Goal: Task Accomplishment & Management: Use online tool/utility

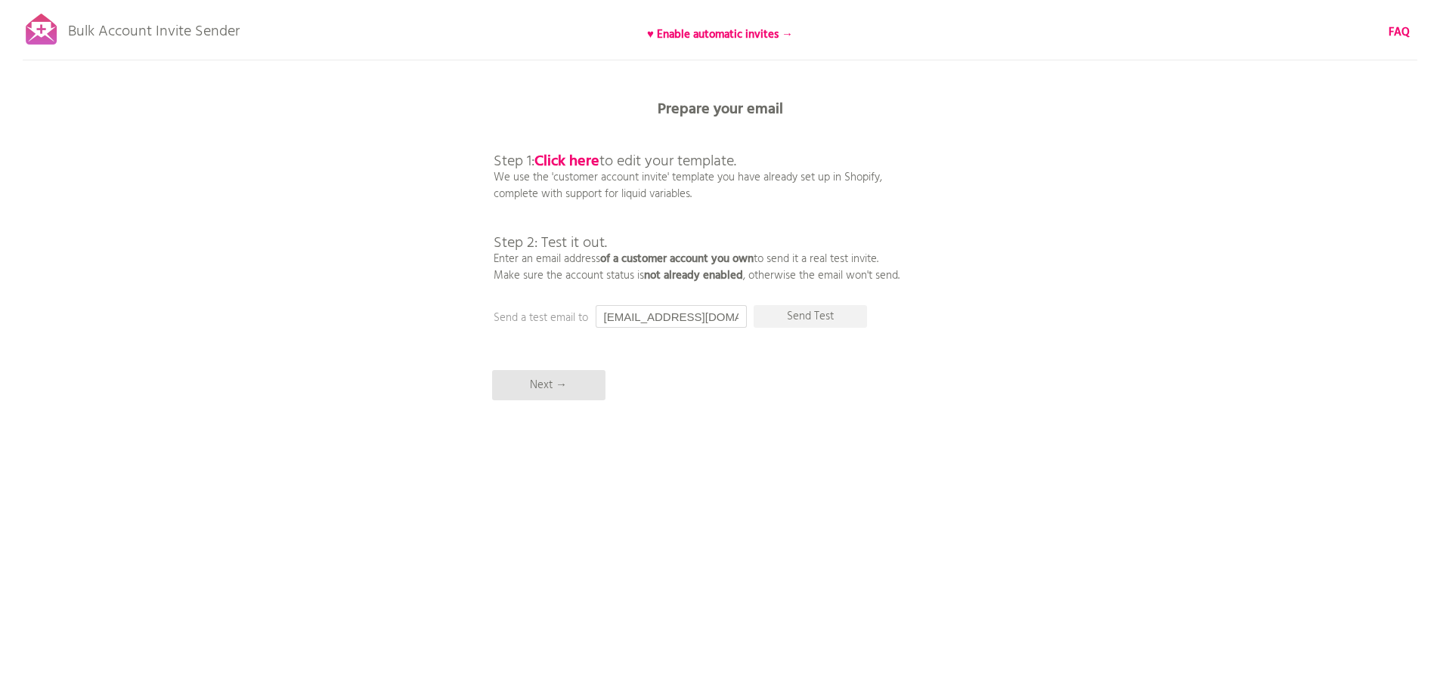
drag, startPoint x: 727, startPoint y: 314, endPoint x: 530, endPoint y: 315, distance: 197.2
click at [534, 0] on div "Prepare your email Step 1: Click here to edit your template. We use the 'custom…" at bounding box center [720, 0] width 1440 height 0
type input "わ"
type input "w"
type input "ｗ"
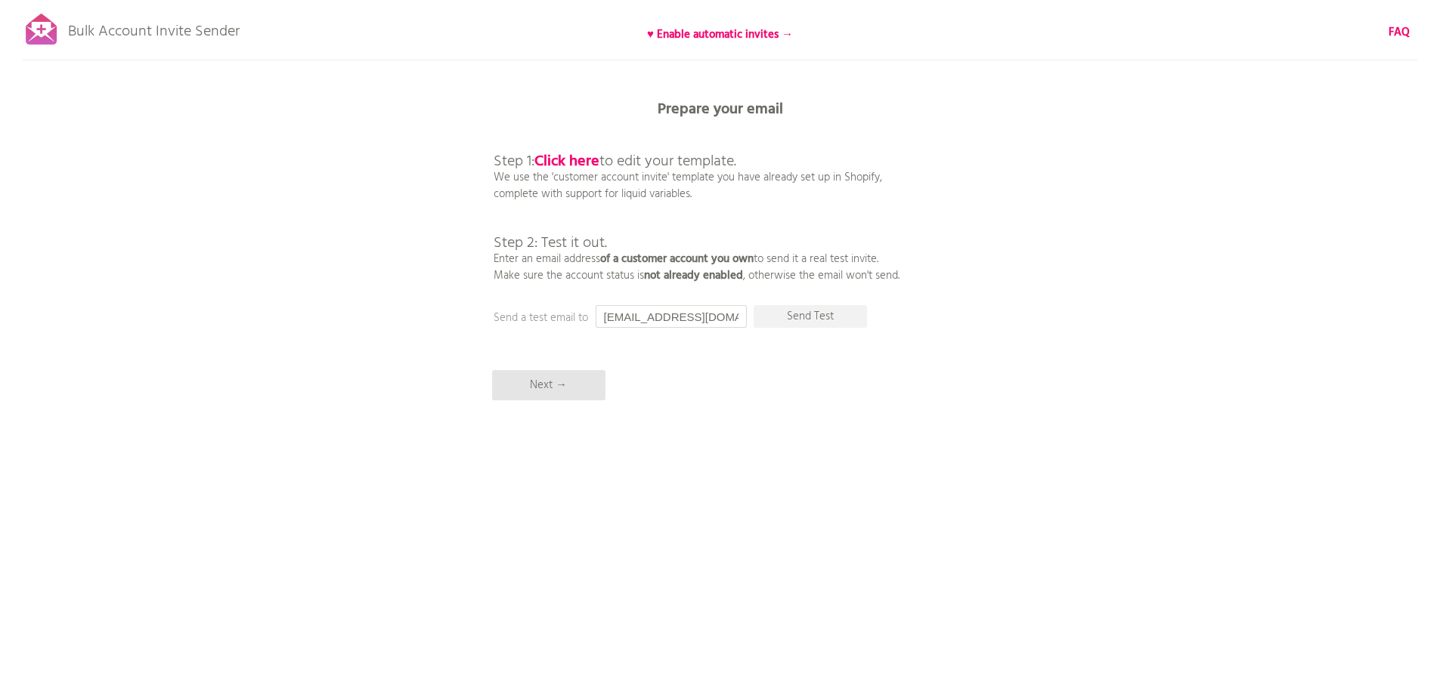
scroll to position [0, 5]
type input "watanabe@outerlimits.co.jp"
click at [790, 313] on p "Send Test" at bounding box center [809, 316] width 113 height 23
click at [565, 378] on p "Next →" at bounding box center [548, 385] width 113 height 30
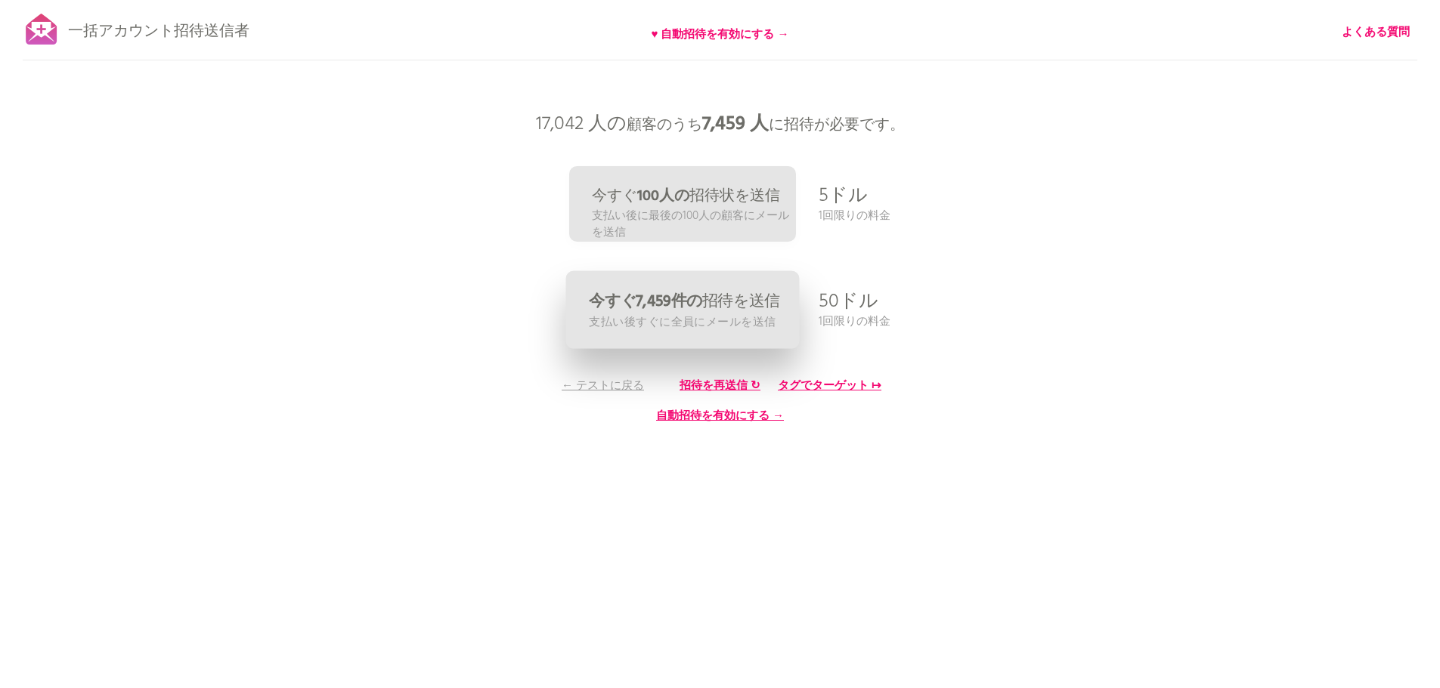
click at [683, 309] on font "今すぐ7,459件の" at bounding box center [645, 301] width 113 height 25
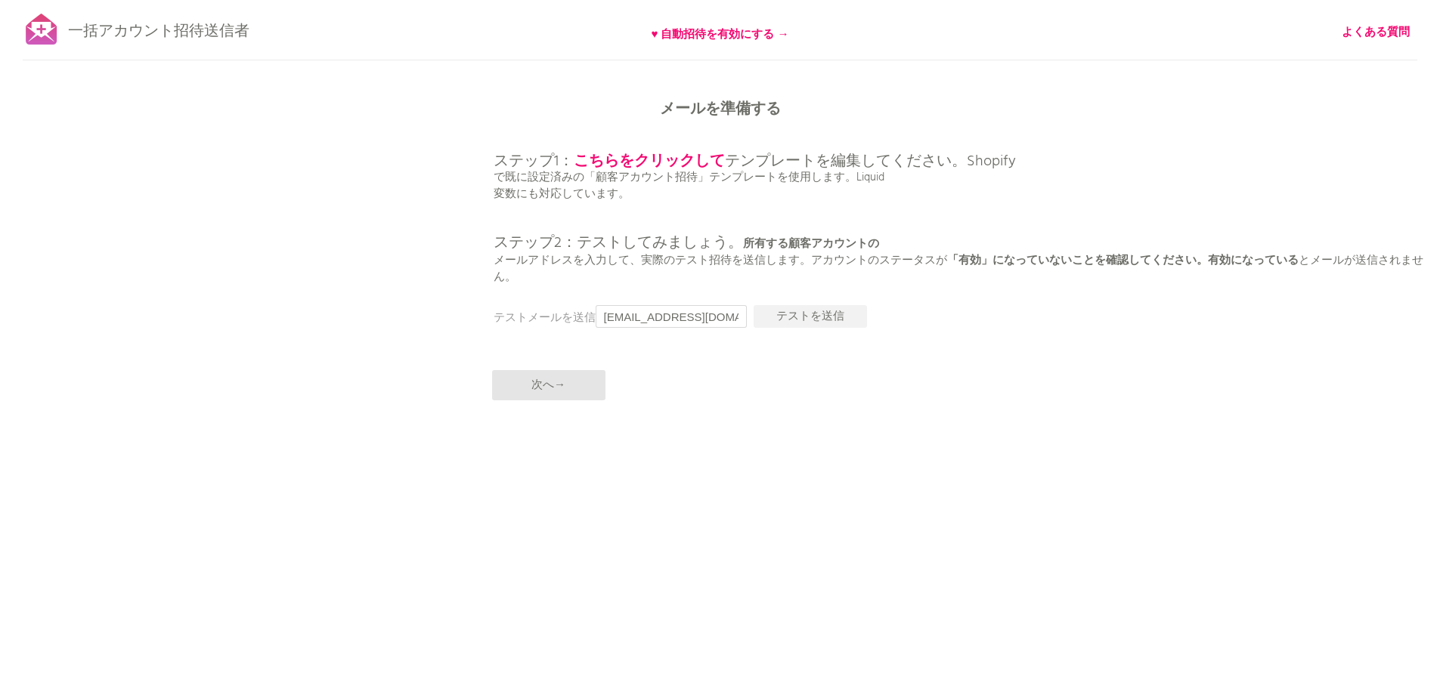
drag, startPoint x: 706, startPoint y: 317, endPoint x: 558, endPoint y: 322, distance: 148.2
click at [562, 0] on div "メールを準備する ステップ1： こちらをクリックして テンプレートを編集してください。Shopify で既に設定済みの「顧客アカウント招待」テンプレートを使用…" at bounding box center [720, 0] width 1440 height 0
type input "わ"
type input "watanae@outerlimits.co.jp"
click at [826, 360] on div "一括アカウント招待送信者 ♥ 自動招待を有効にする → よくある質問 すべての顧客を同期しました。 送信を一時停止 （これには最大30分かかる場合があります）…" at bounding box center [720, 264] width 1440 height 529
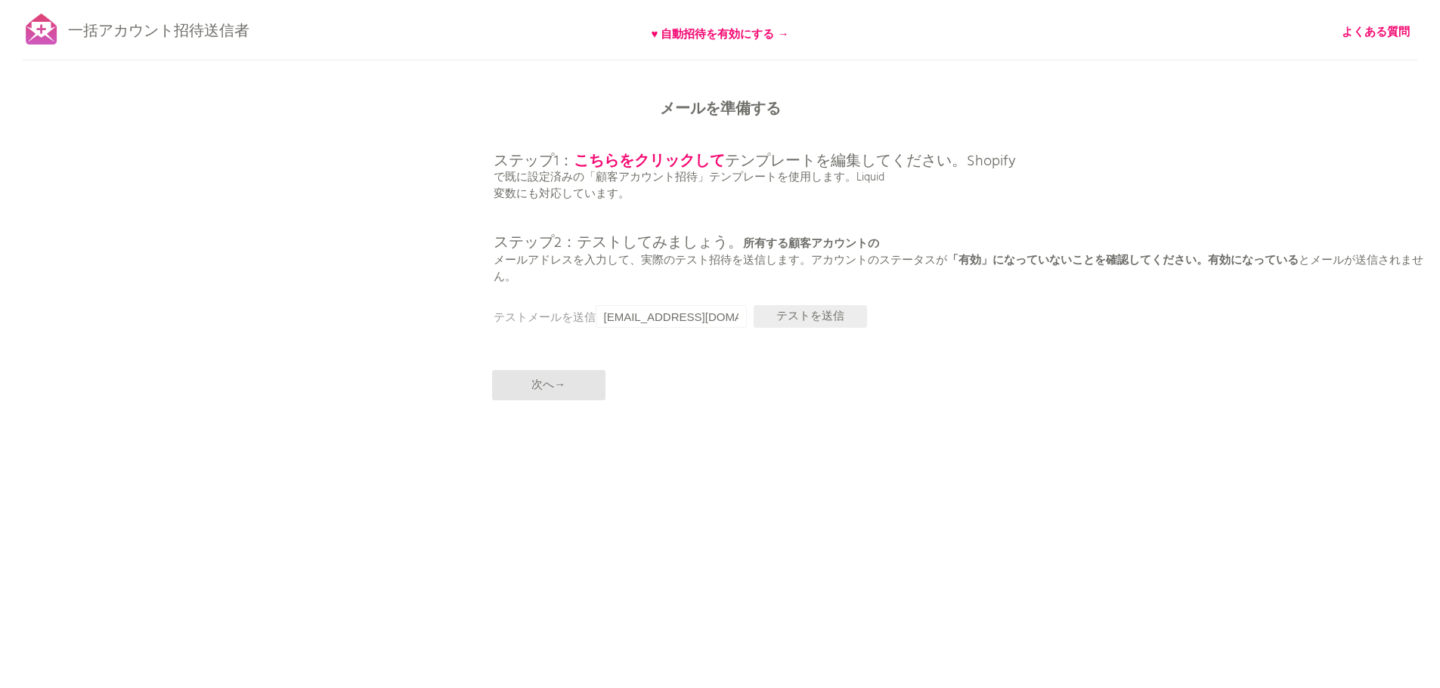
click at [815, 310] on font "テストを送信" at bounding box center [810, 317] width 68 height 18
click at [801, 314] on font "テストを送信" at bounding box center [810, 317] width 68 height 18
click at [551, 384] on font "次へ→" at bounding box center [548, 385] width 34 height 18
click at [553, 387] on font "次へ→" at bounding box center [548, 385] width 34 height 18
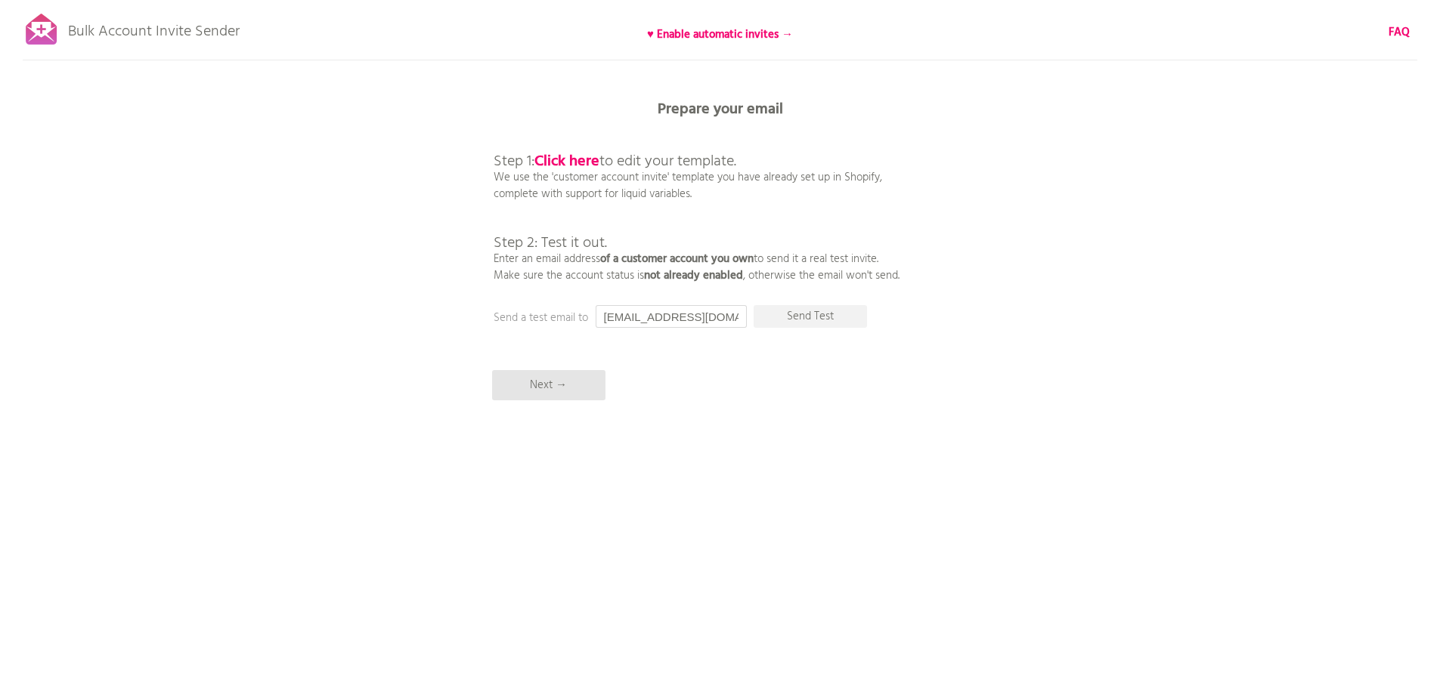
drag, startPoint x: 716, startPoint y: 320, endPoint x: 524, endPoint y: 325, distance: 192.0
click at [525, 0] on div "Prepare your email Step 1: Click here to edit your template. We use the 'custom…" at bounding box center [720, 0] width 1440 height 0
type input "watanabe@outerlimits.co.jp"
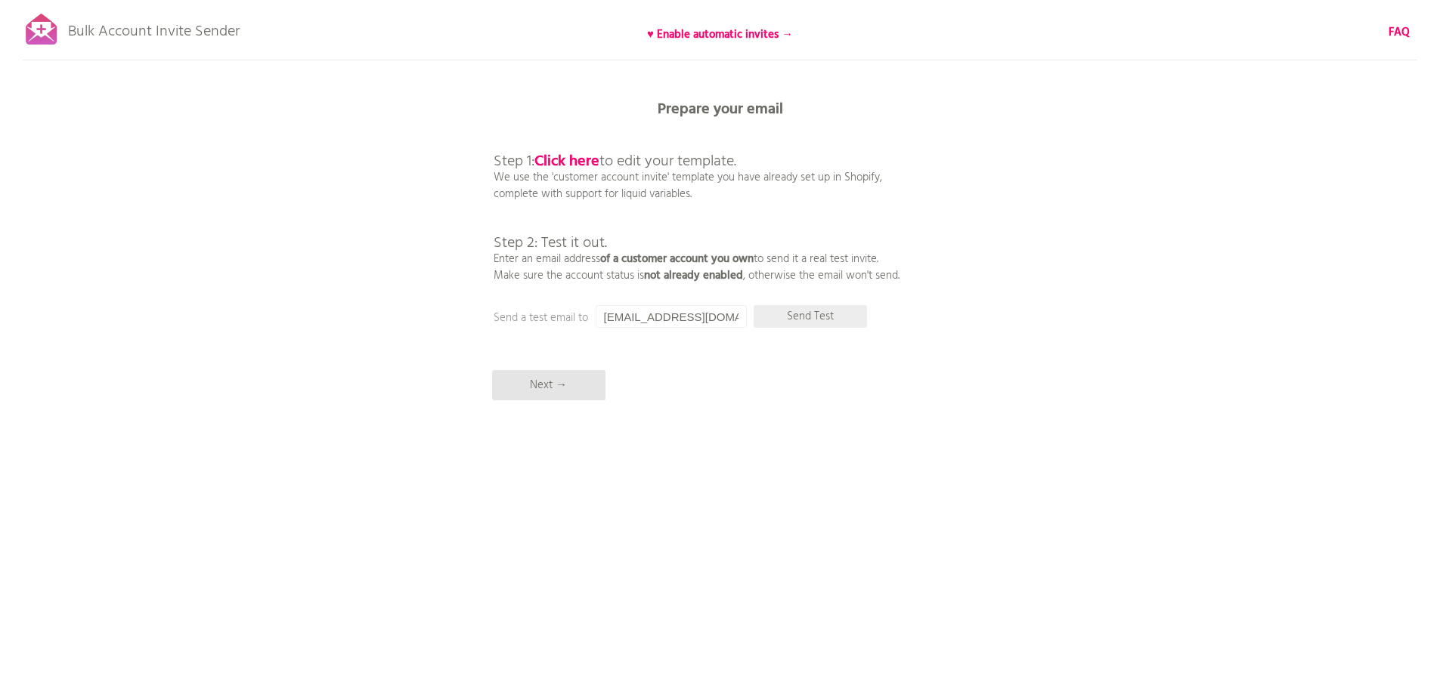
click at [822, 318] on p "Send Test" at bounding box center [809, 316] width 113 height 23
click at [563, 383] on p "Next →" at bounding box center [548, 385] width 113 height 30
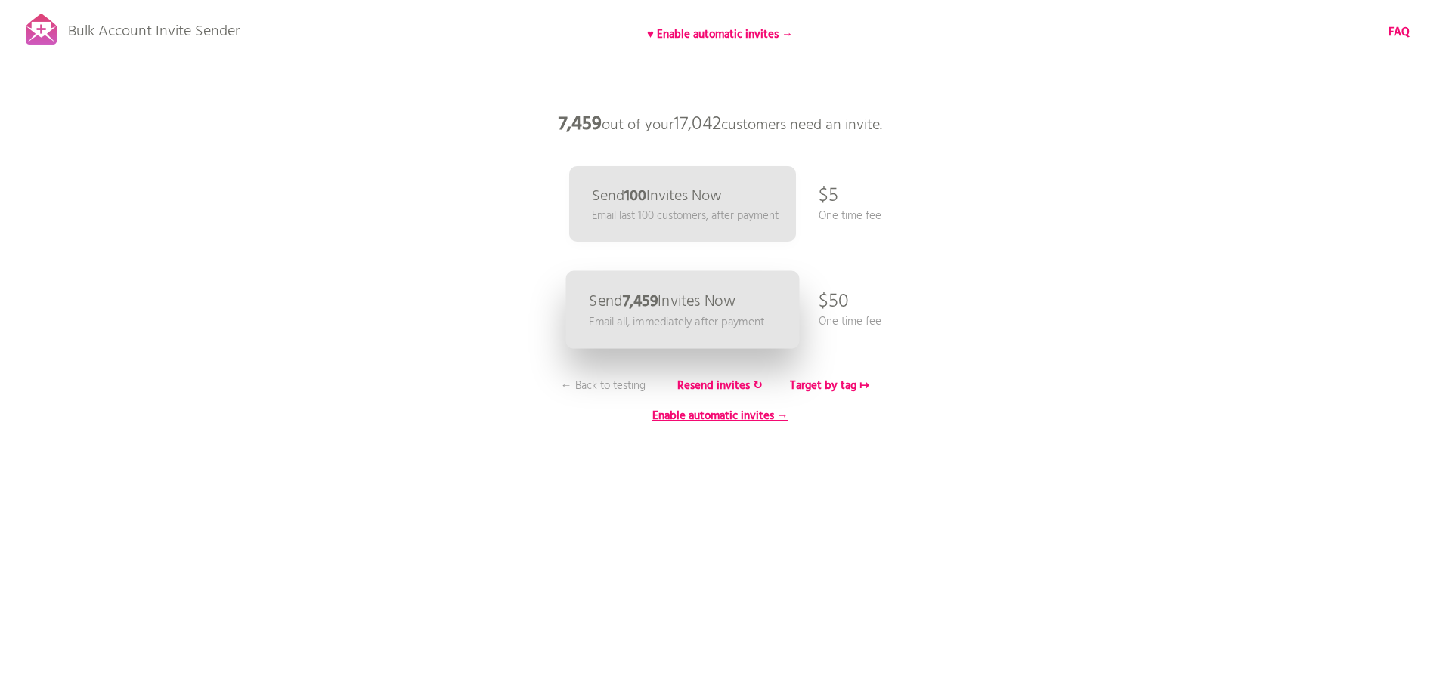
click at [685, 307] on p "Send 7,459 Invites Now" at bounding box center [662, 302] width 147 height 16
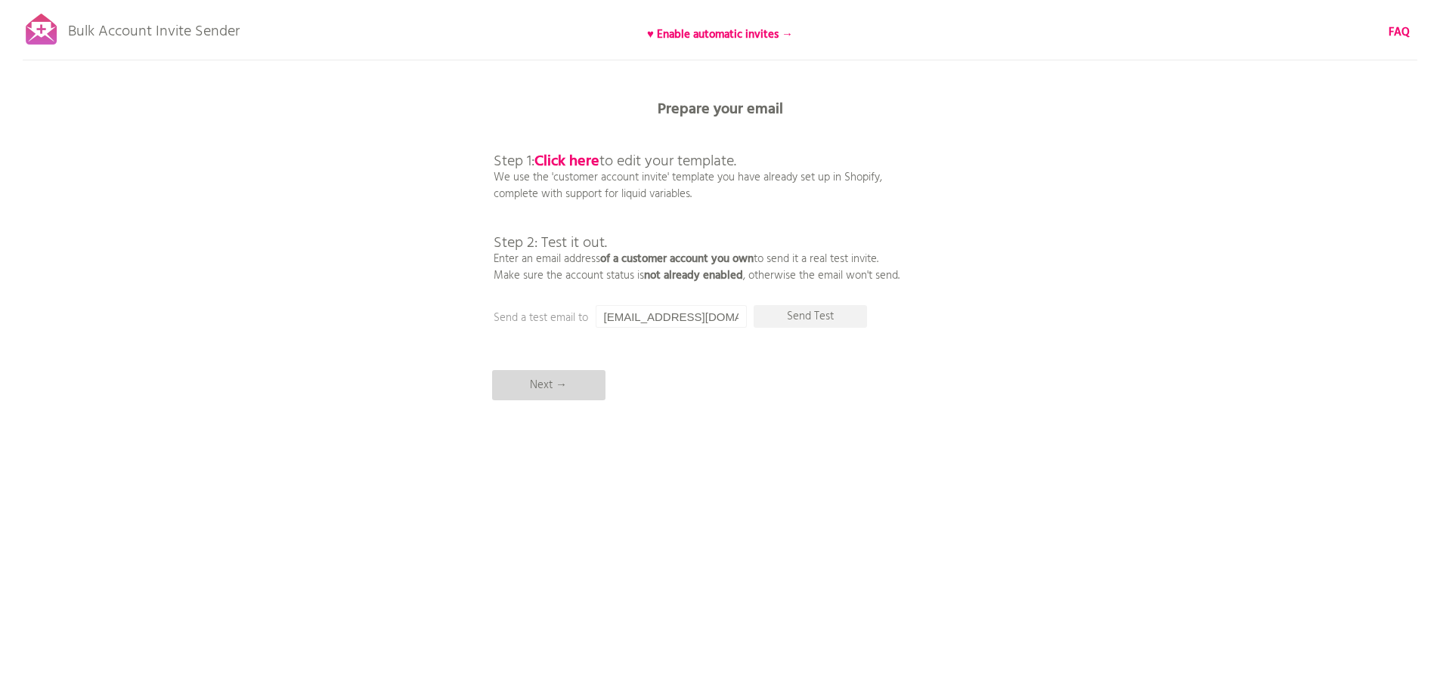
click at [549, 387] on p "Next →" at bounding box center [548, 385] width 113 height 30
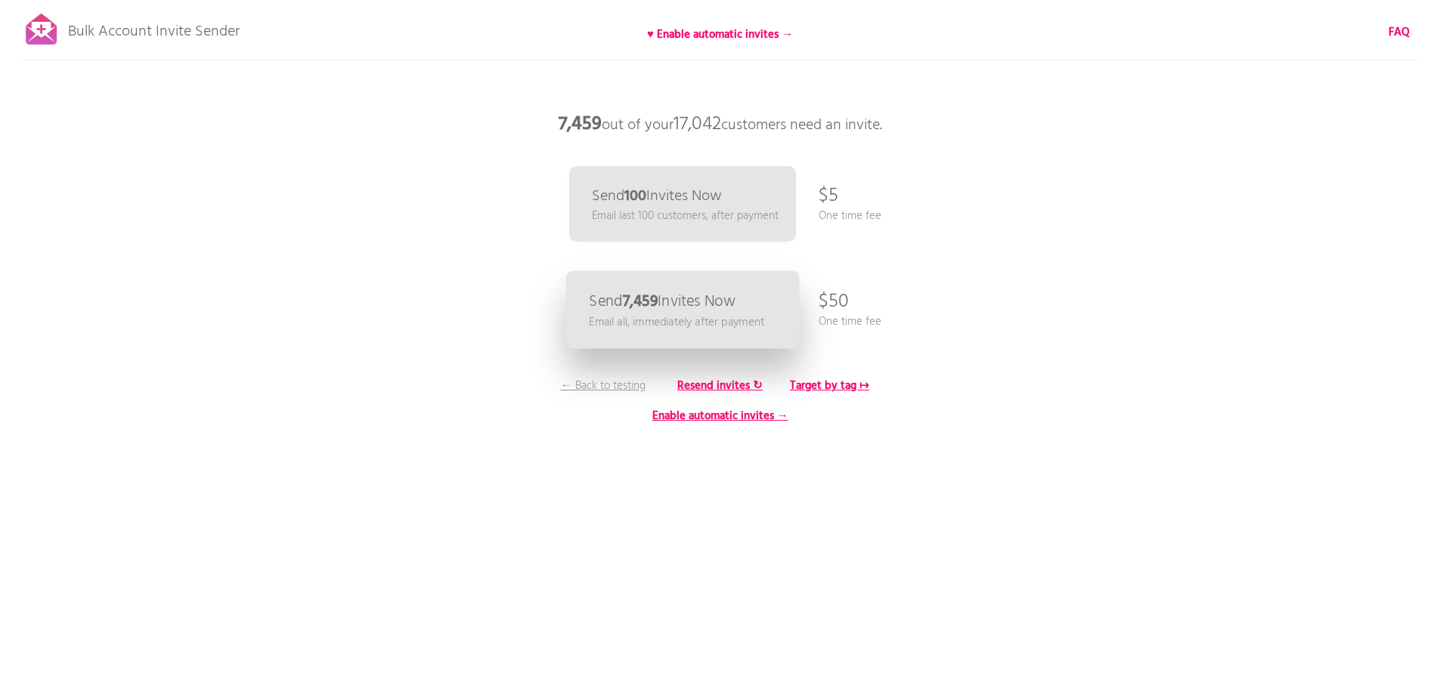
click at [678, 316] on p "Email all, immediately after payment" at bounding box center [676, 322] width 175 height 17
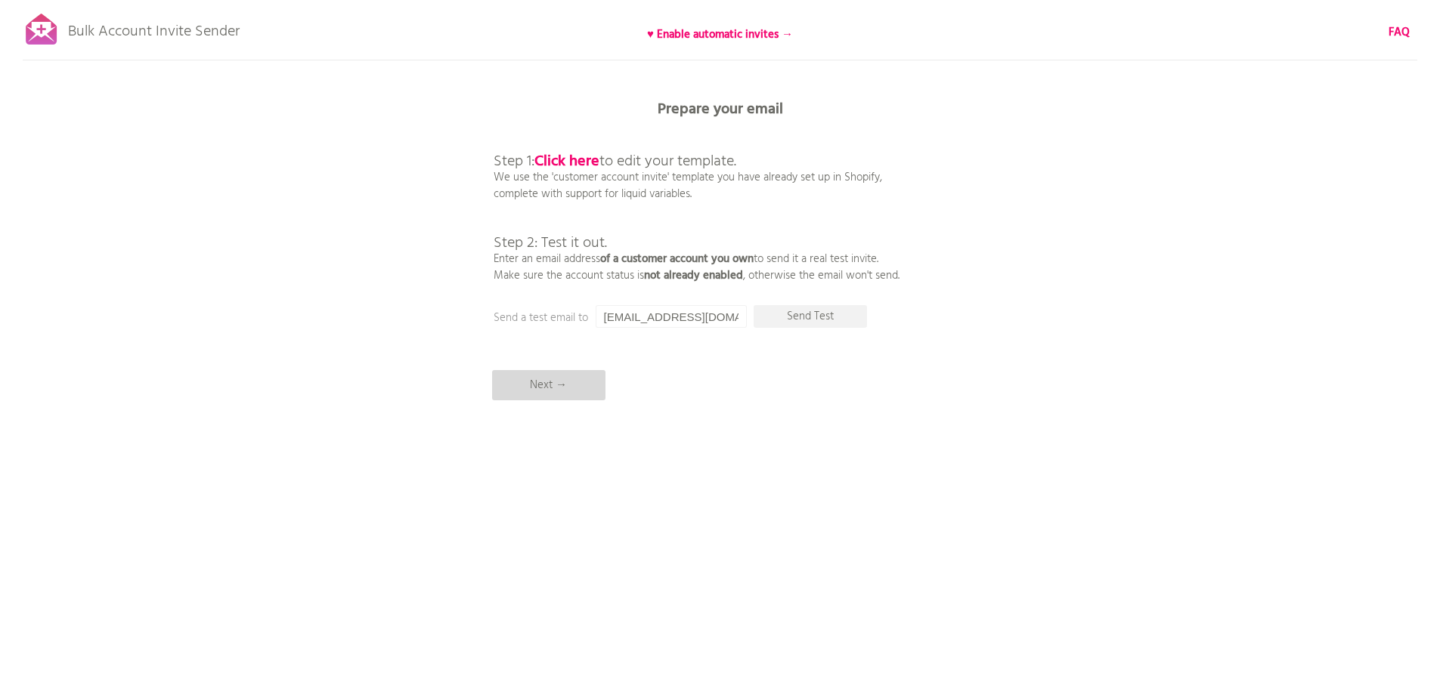
click at [548, 386] on p "Next →" at bounding box center [548, 385] width 113 height 30
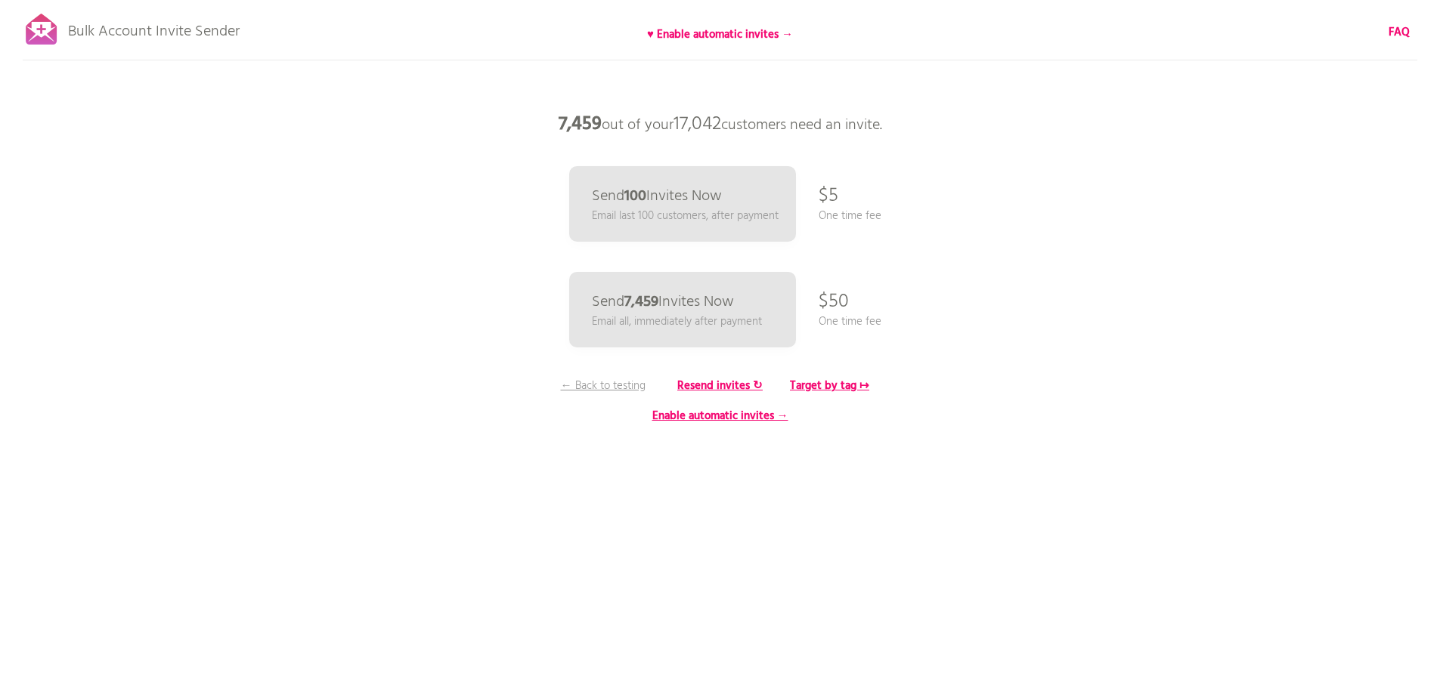
click at [234, 167] on div "Bulk Account Invite Sender ♥ Enable automatic invites → FAQ Synced all customer…" at bounding box center [720, 264] width 1440 height 529
click at [585, 385] on p "← Back to testing" at bounding box center [602, 386] width 113 height 17
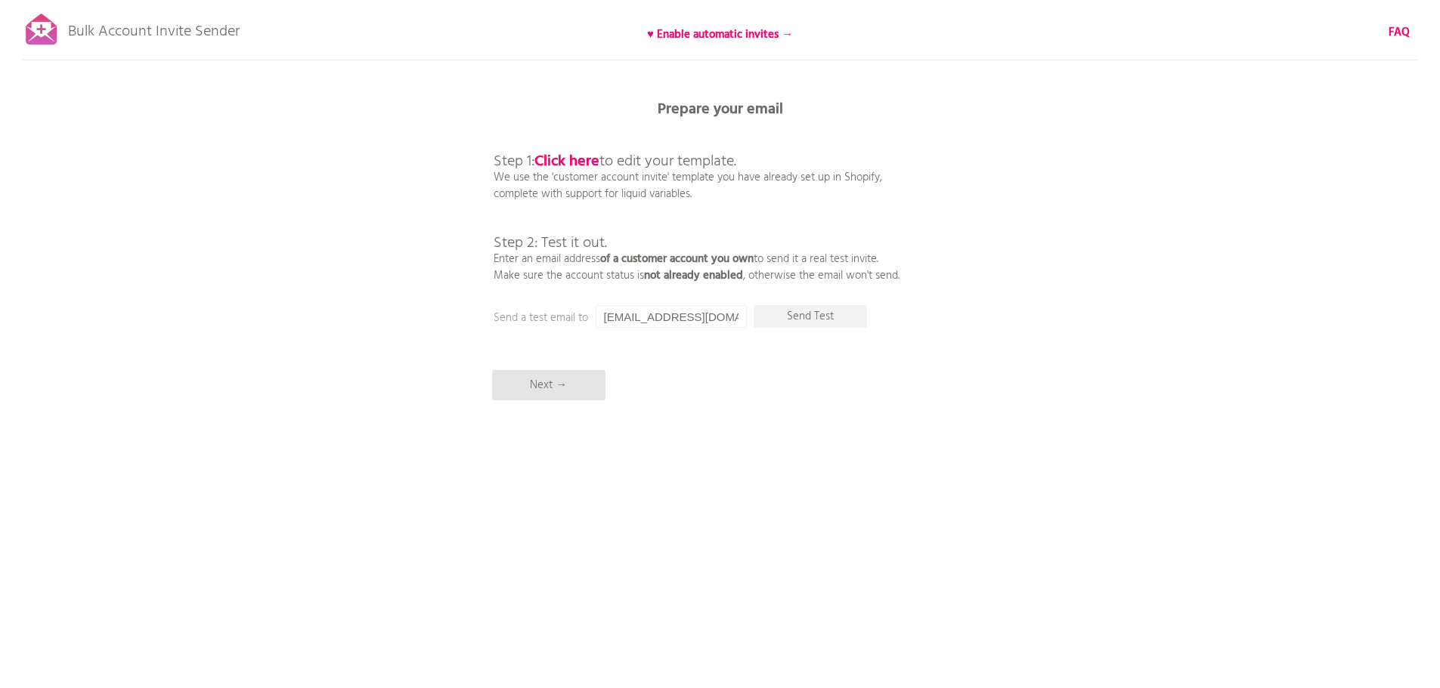
click at [1208, 211] on div "Bulk Account Invite Sender ♥ Enable automatic invites → FAQ Synced all customer…" at bounding box center [720, 264] width 1440 height 529
click at [545, 385] on p "Next →" at bounding box center [548, 385] width 113 height 30
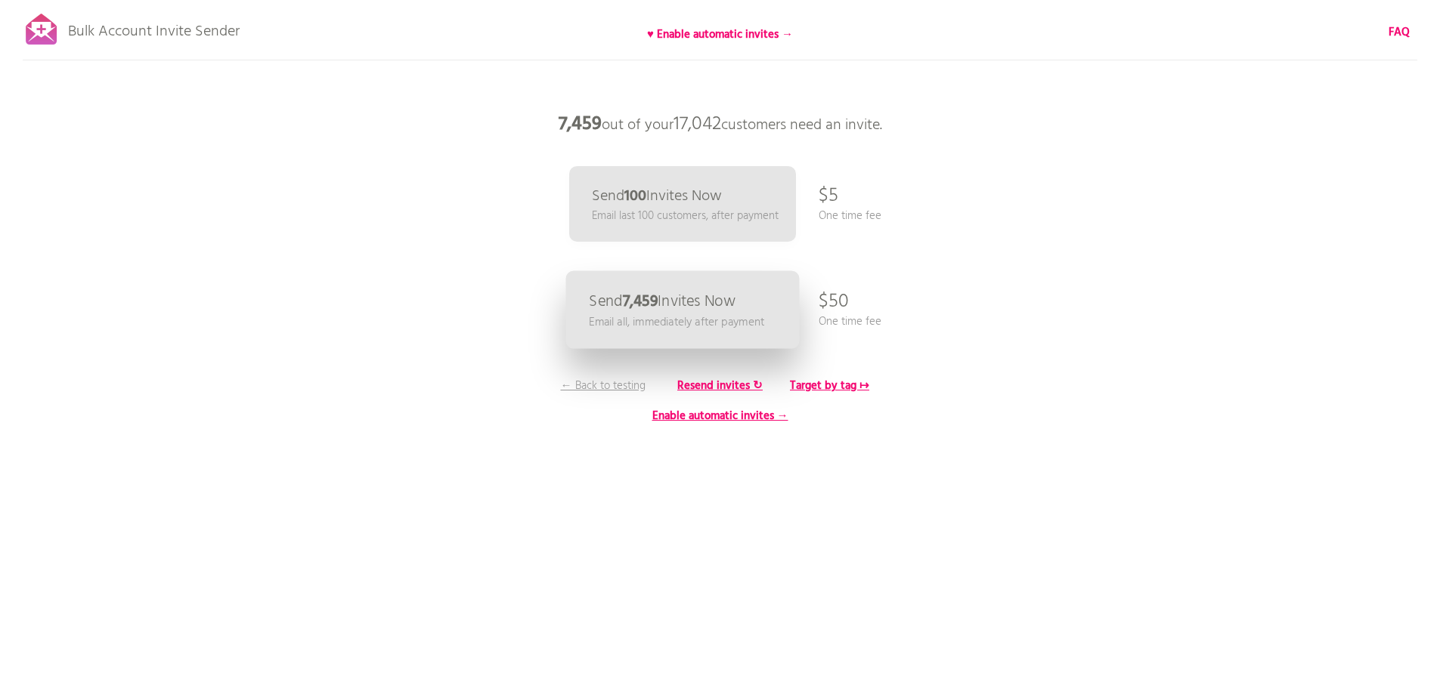
click at [677, 314] on p "Email all, immediately after payment" at bounding box center [676, 322] width 175 height 17
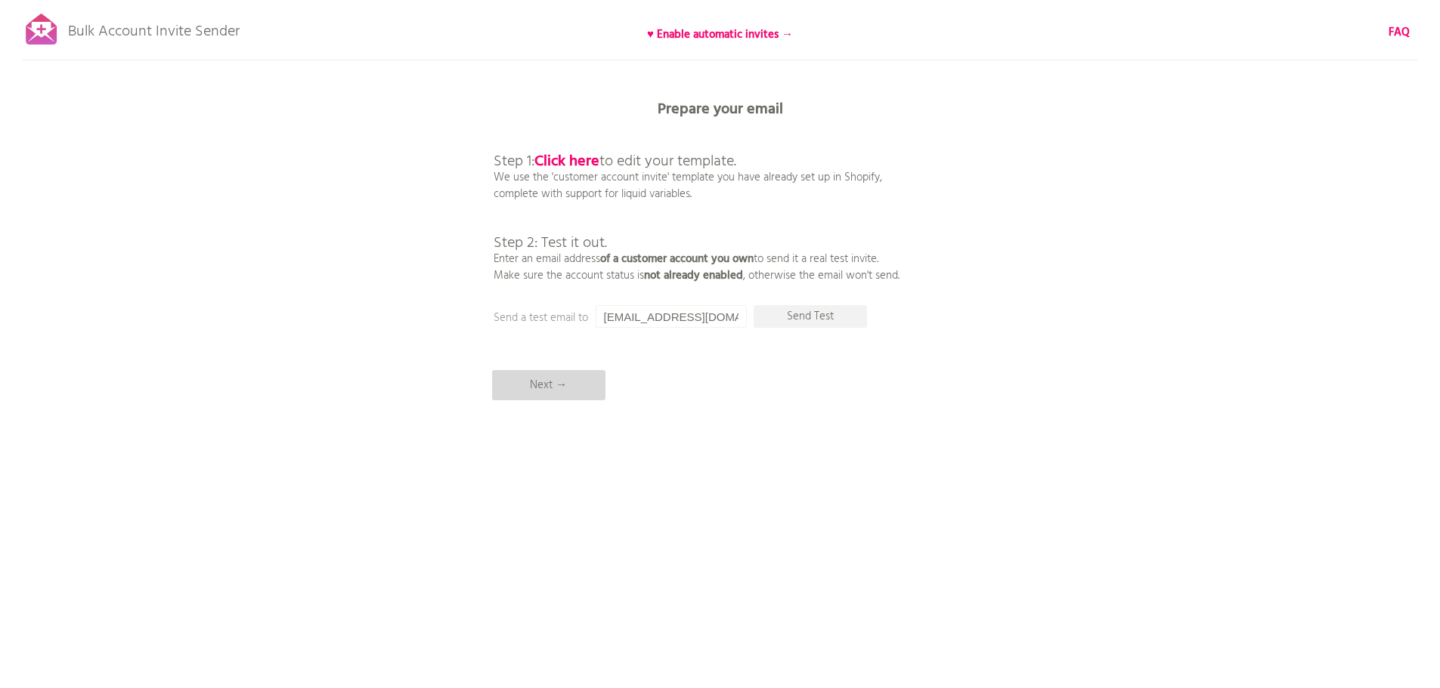
click at [527, 388] on p "Next →" at bounding box center [548, 385] width 113 height 30
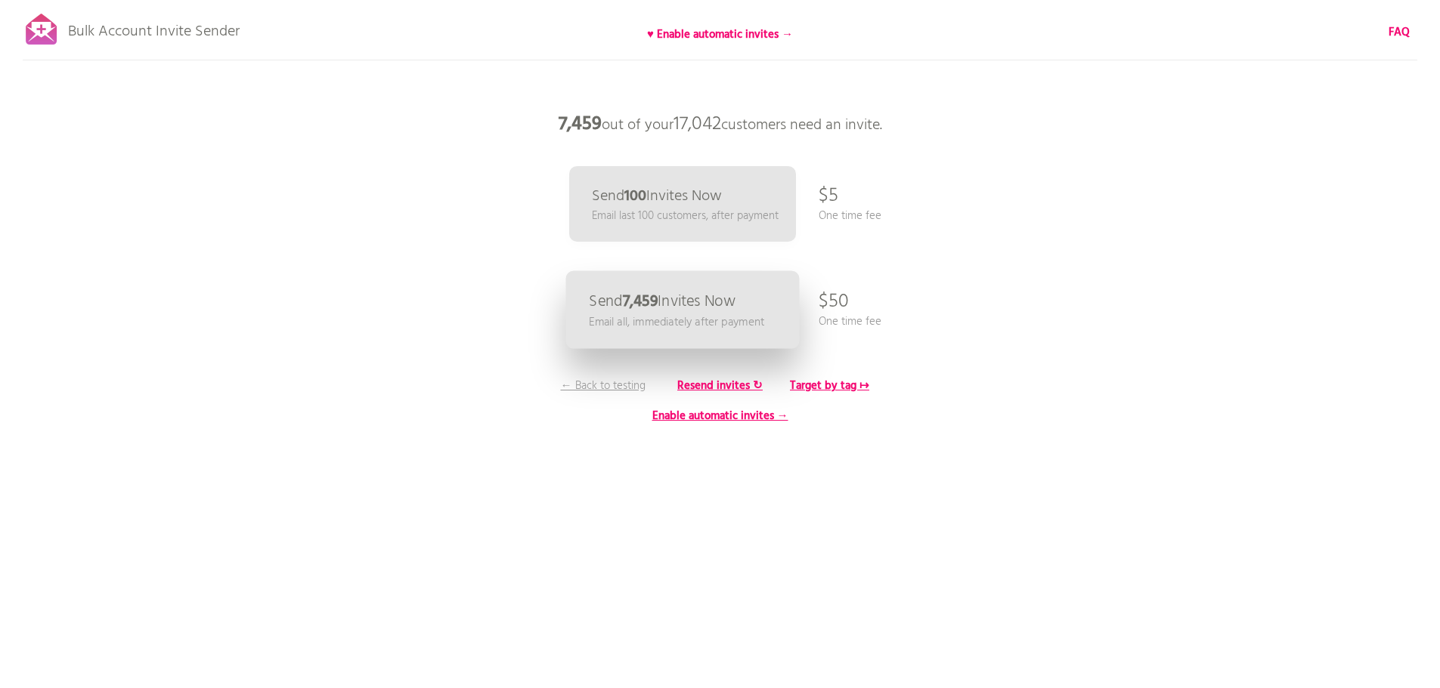
click at [657, 314] on p "Email all, immediately after payment" at bounding box center [676, 322] width 175 height 17
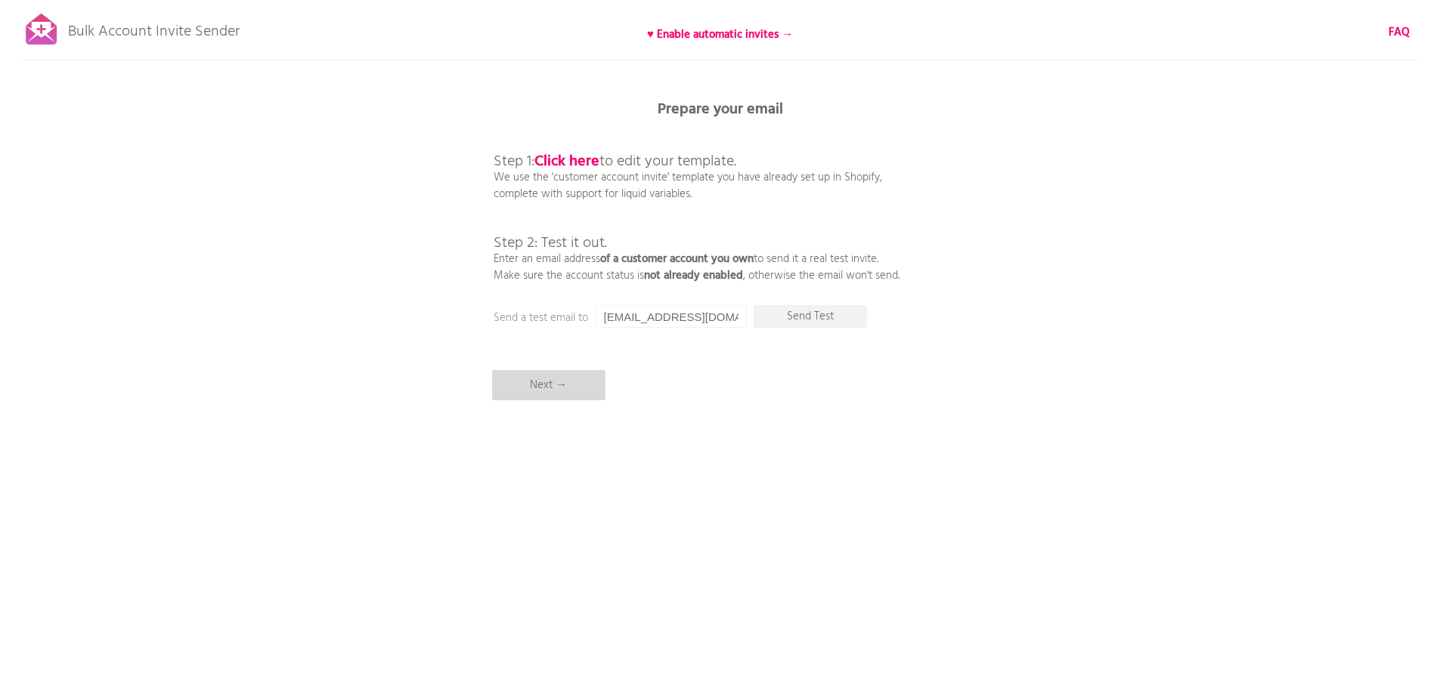
click at [559, 382] on p "Next →" at bounding box center [548, 385] width 113 height 30
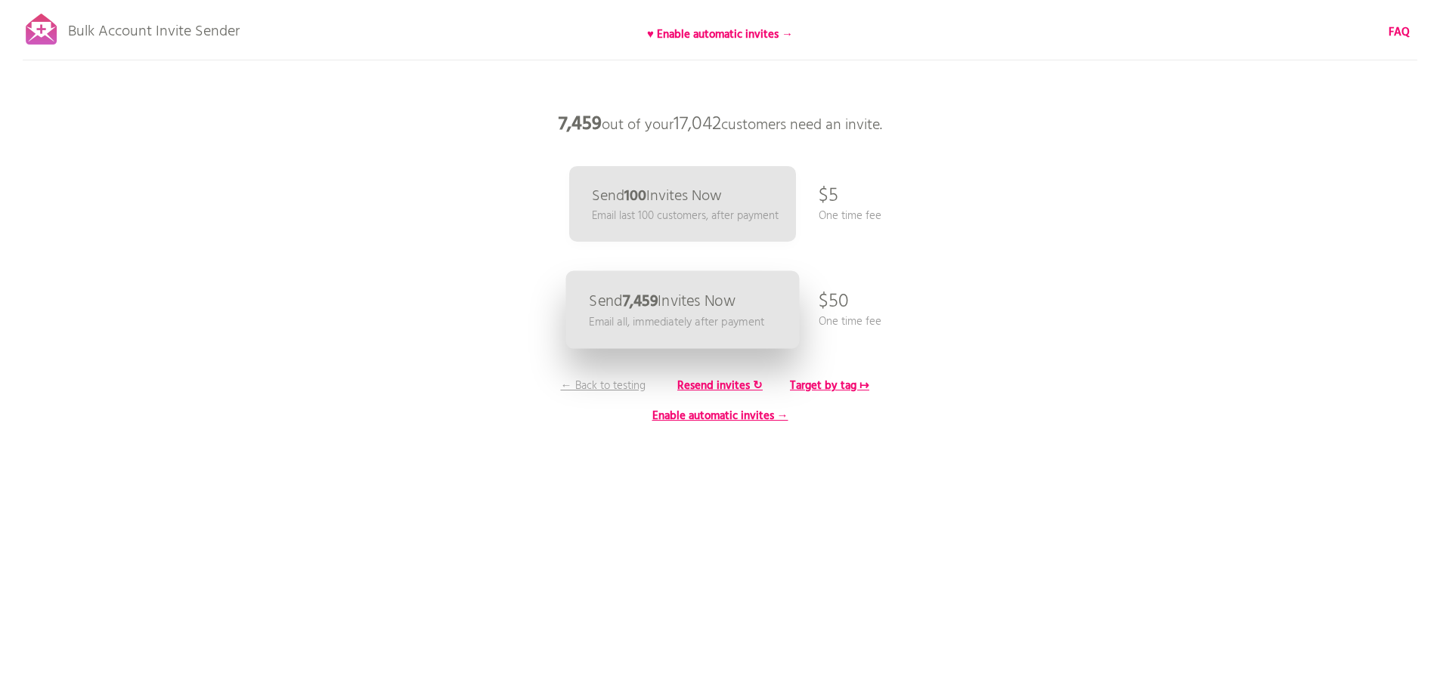
click at [659, 315] on p "Email all, immediately after payment" at bounding box center [676, 322] width 175 height 17
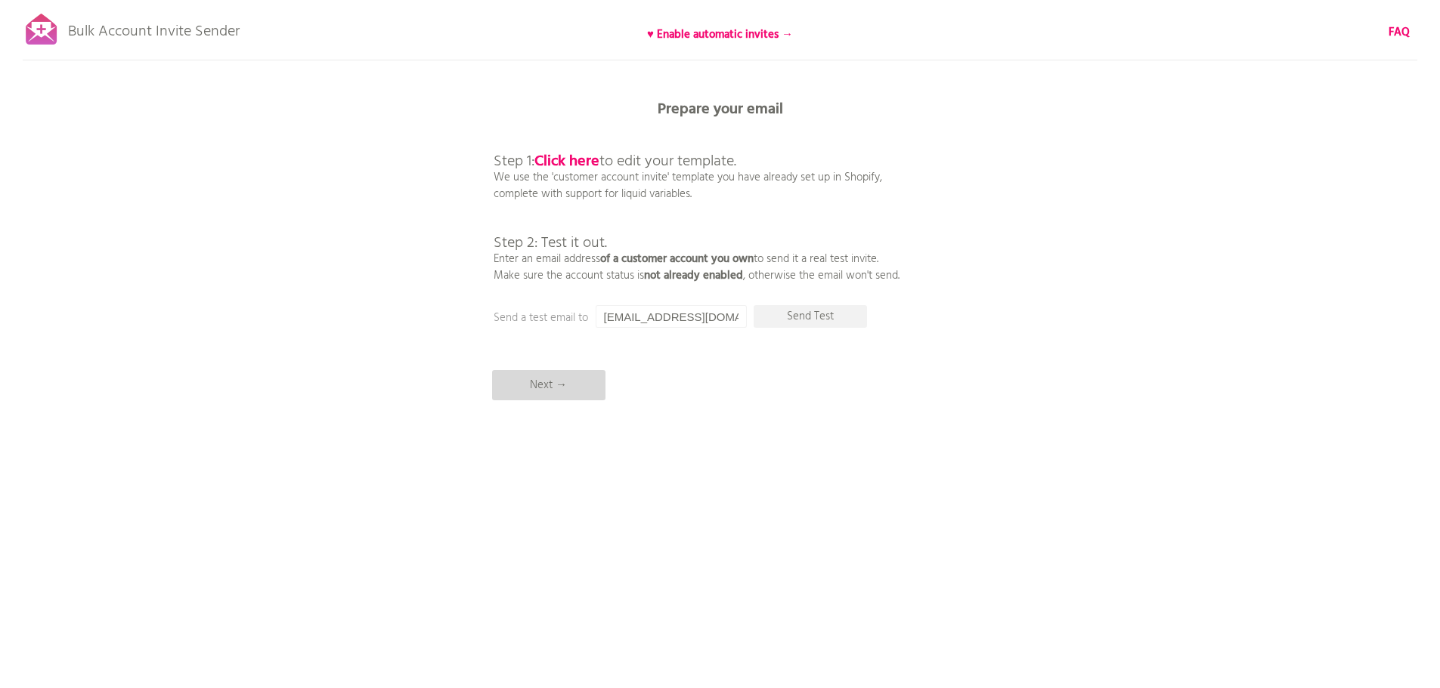
click at [547, 384] on p "Next →" at bounding box center [548, 385] width 113 height 30
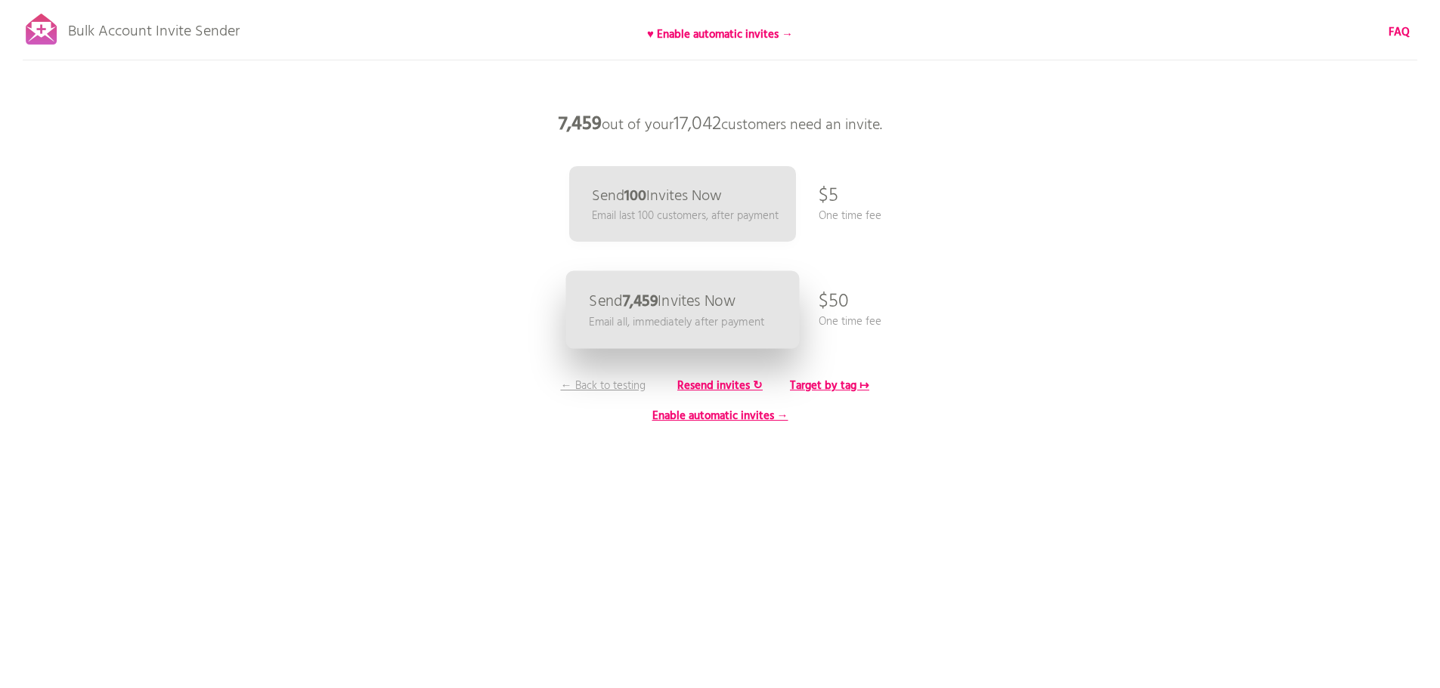
click at [636, 315] on p "Email all, immediately after payment" at bounding box center [676, 322] width 175 height 17
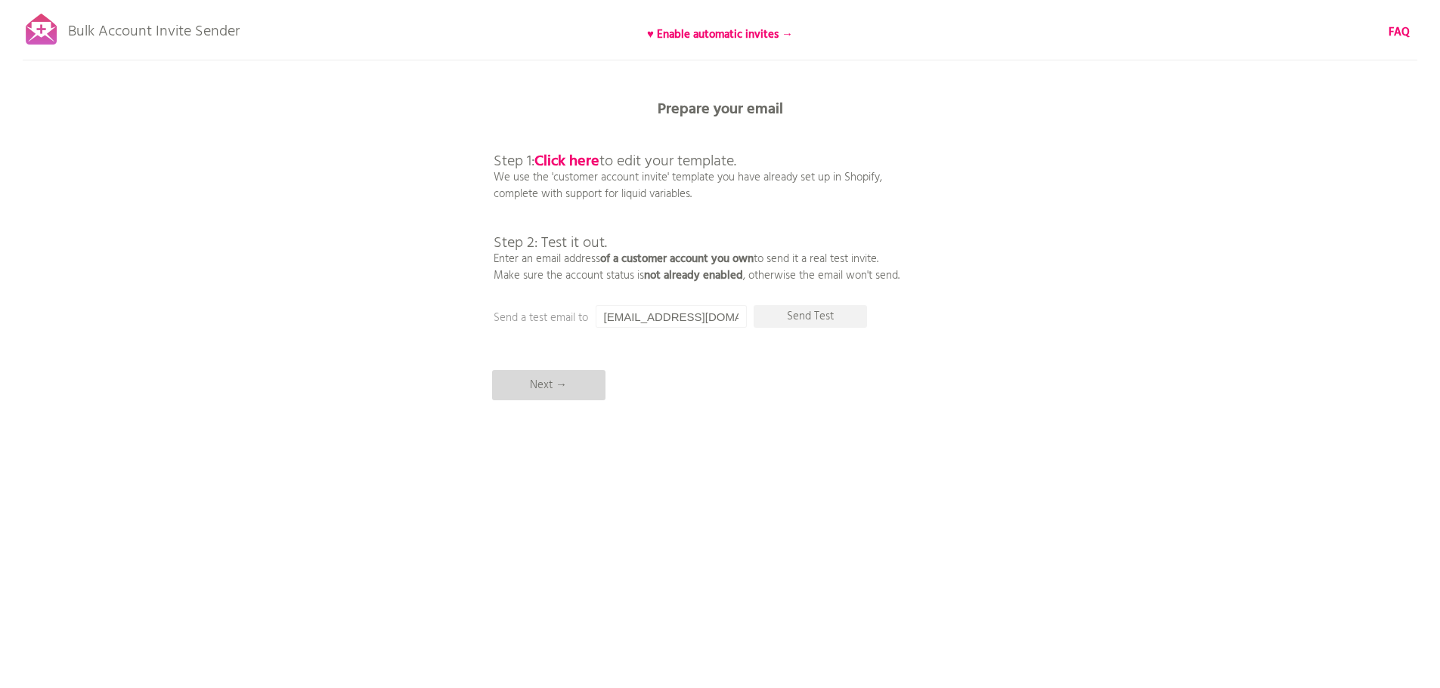
click at [572, 389] on p "Next →" at bounding box center [548, 385] width 113 height 30
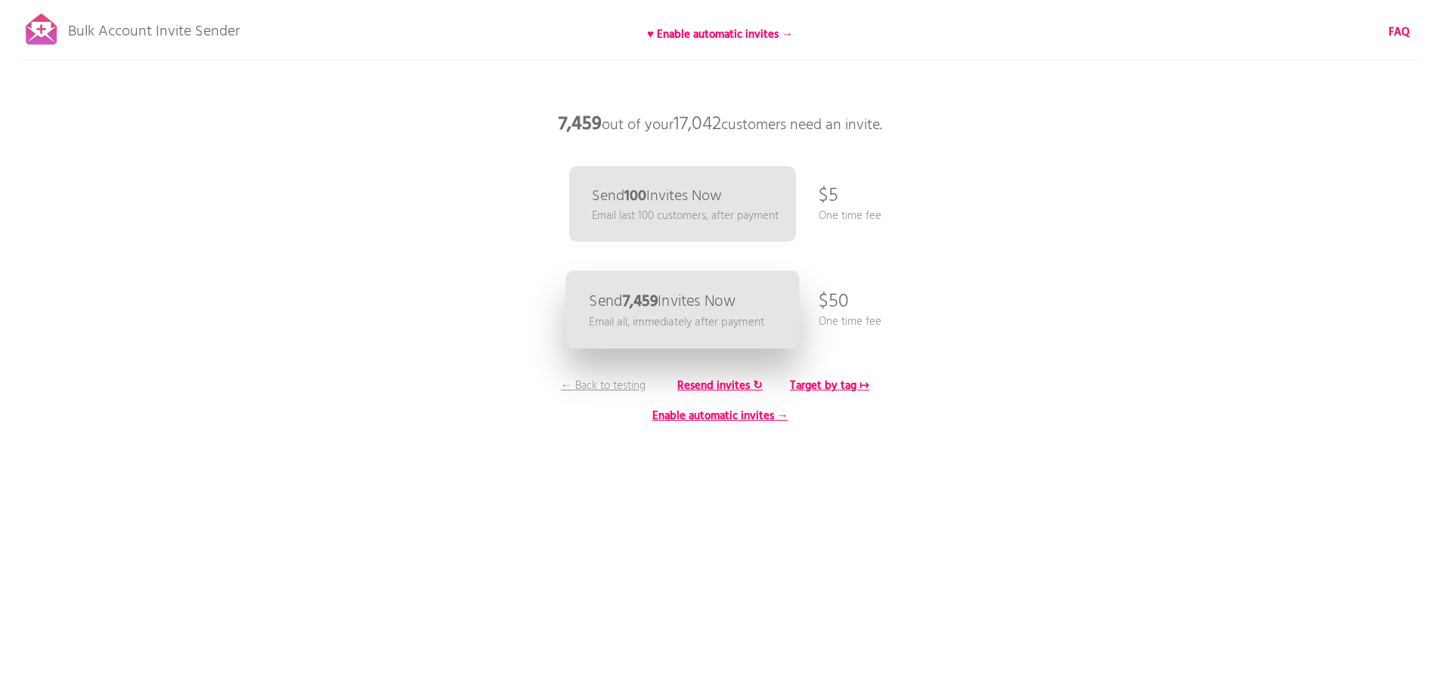
click at [638, 314] on p "Email all, immediately after payment" at bounding box center [676, 322] width 175 height 17
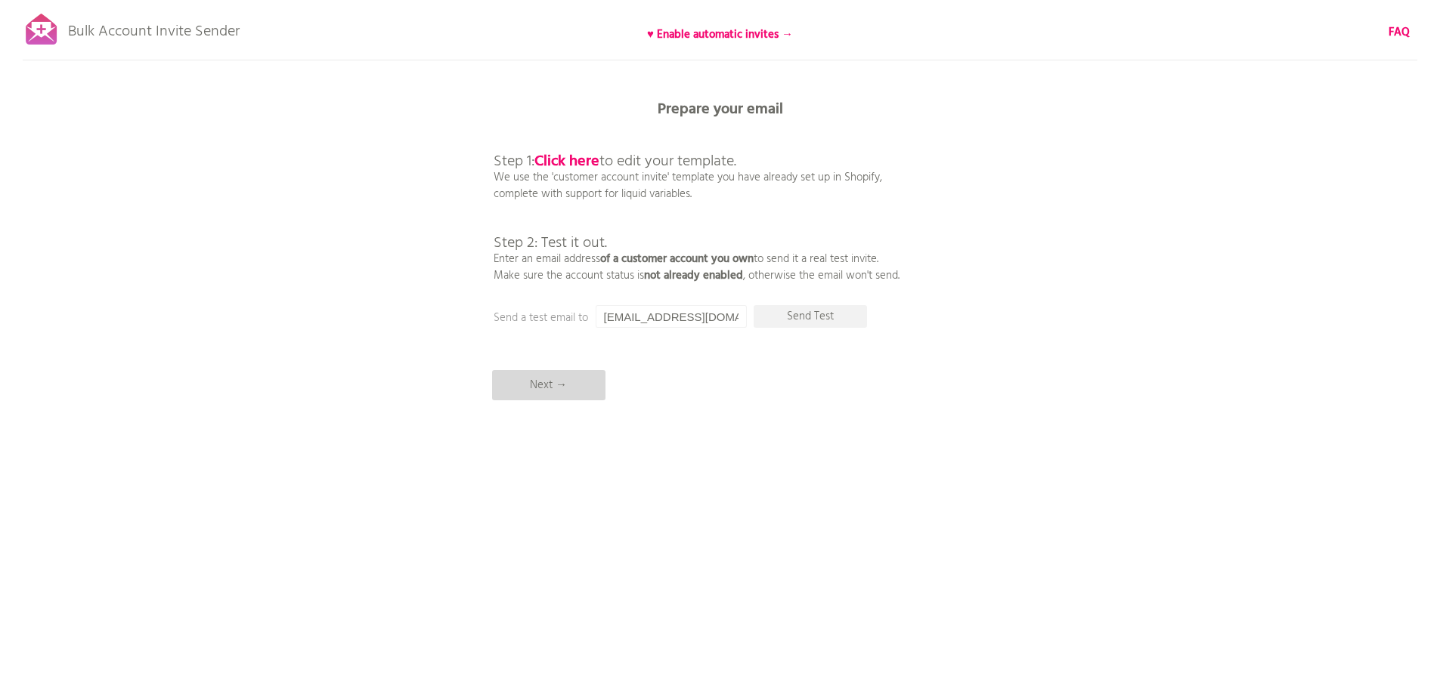
click at [559, 384] on p "Next →" at bounding box center [548, 385] width 113 height 30
